Goal: Task Accomplishment & Management: Complete application form

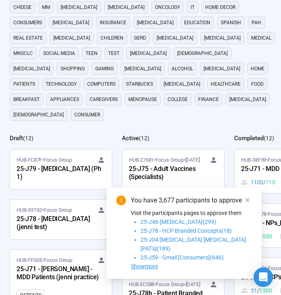
scroll to position [128, 0]
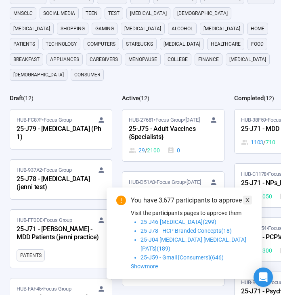
click at [247, 202] on icon "close" at bounding box center [248, 200] width 4 height 4
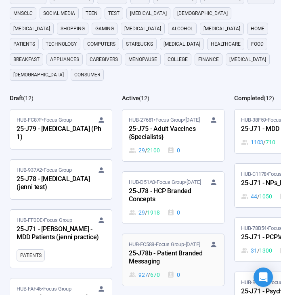
click at [190, 248] on div "25-J78b - Patient Branded Messaging" at bounding box center [173, 257] width 89 height 19
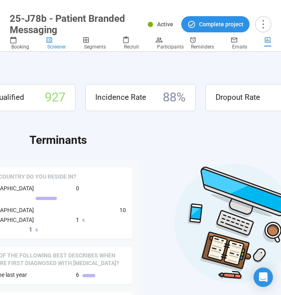
click at [61, 46] on span "Screener" at bounding box center [56, 47] width 19 height 6
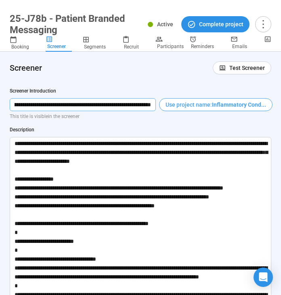
scroll to position [0, 149]
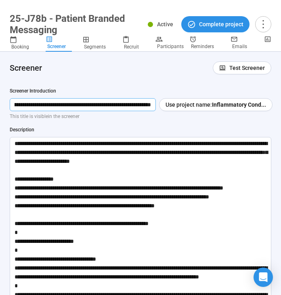
drag, startPoint x: 12, startPoint y: 104, endPoint x: 176, endPoint y: 111, distance: 163.8
click at [176, 111] on div "**********" at bounding box center [141, 252] width 262 height 330
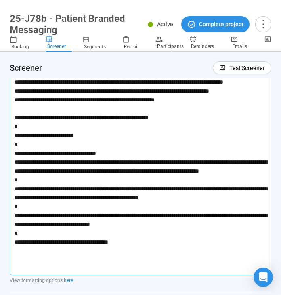
scroll to position [237, 0]
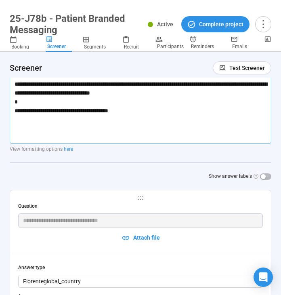
drag, startPoint x: 18, startPoint y: 143, endPoint x: 159, endPoint y: 131, distance: 141.6
click at [159, 131] on textarea at bounding box center [141, 22] width 262 height 244
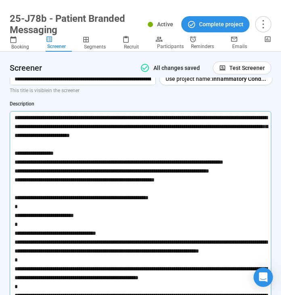
scroll to position [0, 0]
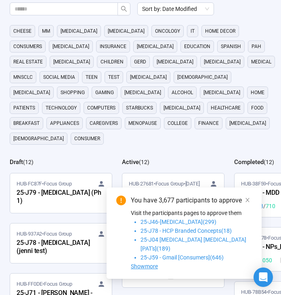
scroll to position [97, 0]
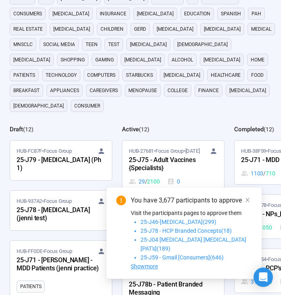
click at [240, 205] on div "You have 3,677 participants to approve" at bounding box center [191, 201] width 121 height 10
click at [244, 204] on link at bounding box center [247, 200] width 9 height 9
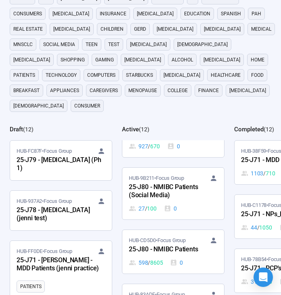
scroll to position [163, 0]
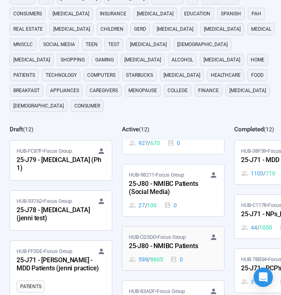
click at [192, 241] on div "25-J80 - NMIBC Patients" at bounding box center [173, 246] width 89 height 11
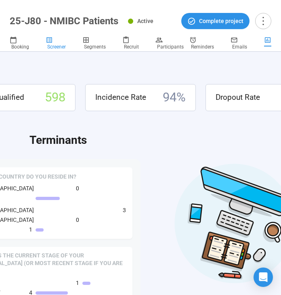
click at [65, 43] on div "Screener" at bounding box center [59, 43] width 26 height 14
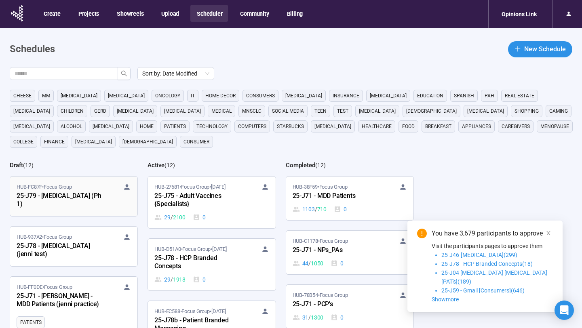
click at [69, 198] on div "25-J79 - [MEDICAL_DATA] (Ph 1)" at bounding box center [61, 200] width 89 height 19
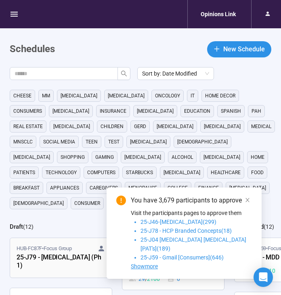
click at [52, 253] on div "25-J79 - [MEDICAL_DATA] (Ph 1)" at bounding box center [61, 262] width 89 height 19
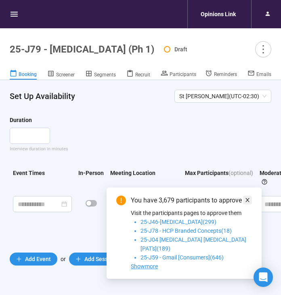
click at [246, 203] on icon "close" at bounding box center [248, 200] width 6 height 6
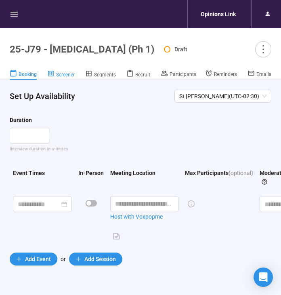
click at [63, 76] on span "Screener" at bounding box center [65, 75] width 19 height 6
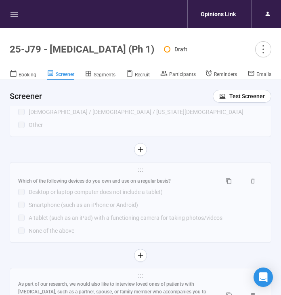
scroll to position [5096, 0]
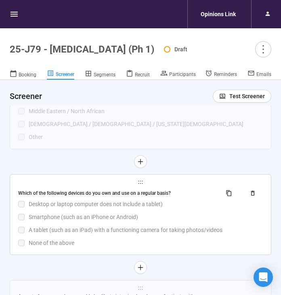
click at [156, 215] on div "Smartphone (such as an iPhone or Android)" at bounding box center [146, 217] width 234 height 9
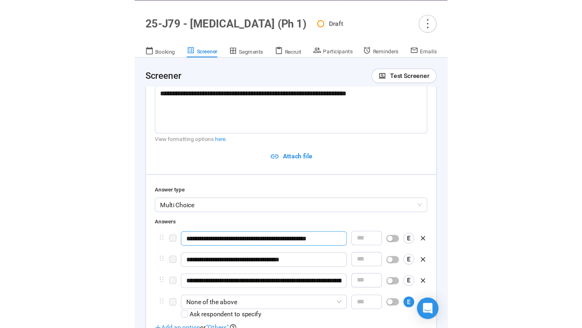
scroll to position [5039, 0]
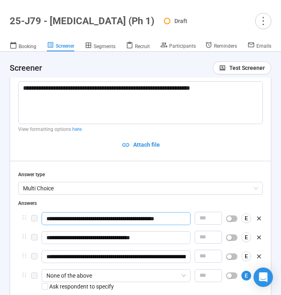
click at [118, 213] on input "**********" at bounding box center [116, 218] width 149 height 13
type input "**********"
